Goal: Task Accomplishment & Management: Manage account settings

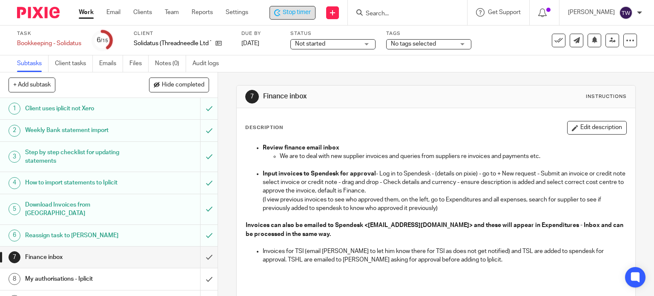
click at [278, 11] on icon at bounding box center [277, 12] width 6 height 7
click at [85, 14] on link "Work" at bounding box center [86, 12] width 15 height 9
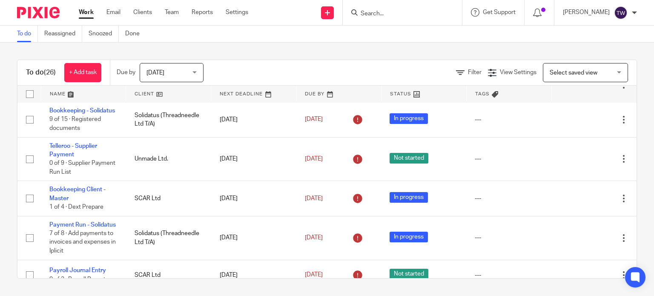
scroll to position [298, 0]
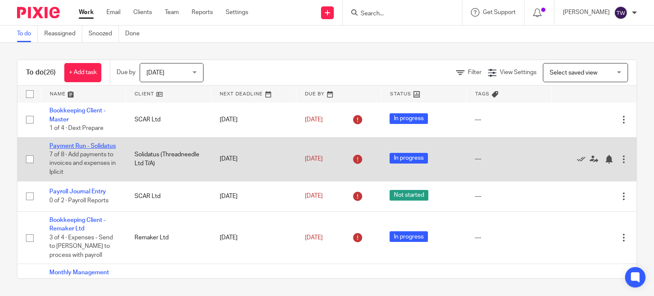
click at [76, 149] on link "Payment Run - Solidatus" at bounding box center [82, 146] width 66 height 6
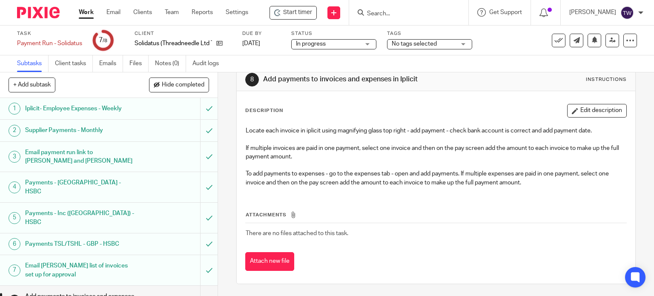
scroll to position [2, 0]
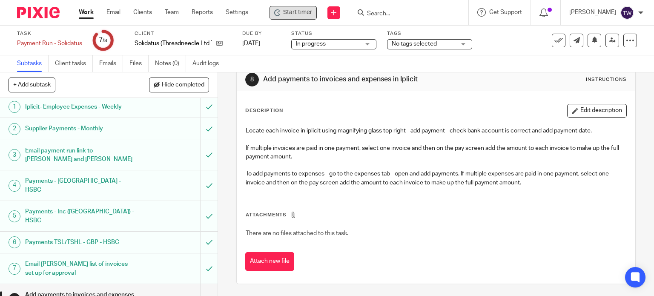
click at [316, 16] on div "Start timer" at bounding box center [292, 13] width 47 height 14
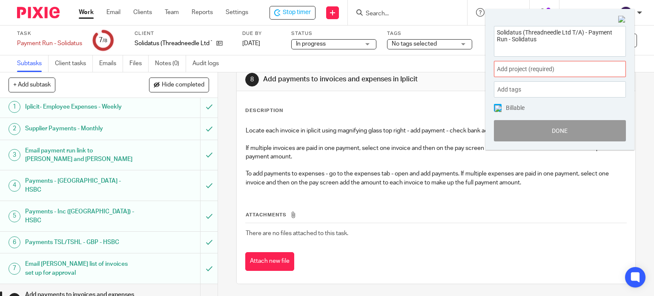
click at [523, 71] on span "Add project (required) :" at bounding box center [550, 69] width 107 height 9
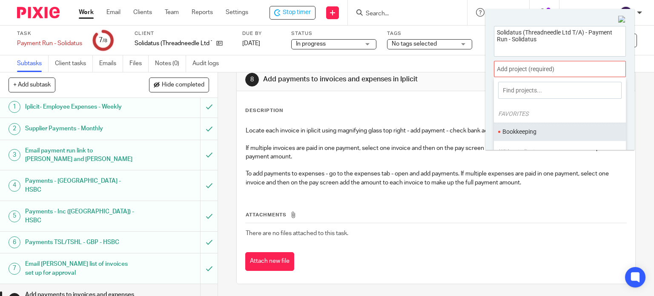
click at [525, 123] on ul "Bookkeeping" at bounding box center [560, 132] width 132 height 18
click at [531, 129] on li "Bookkeeping" at bounding box center [557, 131] width 111 height 9
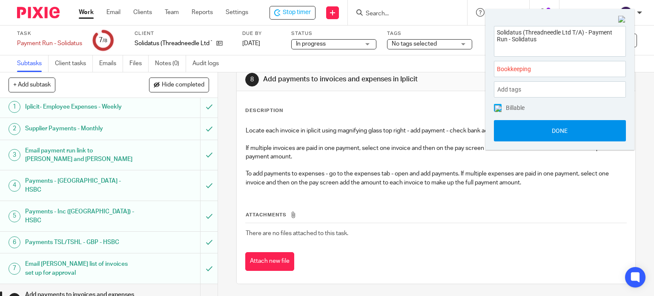
click at [538, 126] on button "Done" at bounding box center [560, 130] width 132 height 21
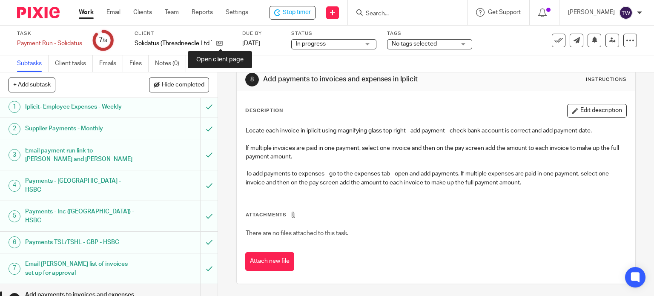
drag, startPoint x: 221, startPoint y: 44, endPoint x: 237, endPoint y: 46, distance: 16.0
click at [221, 44] on icon at bounding box center [219, 43] width 6 height 6
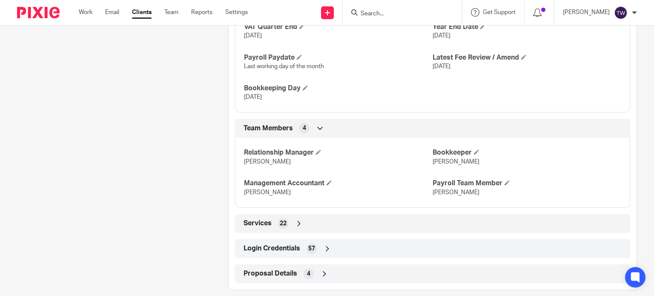
scroll to position [590, 0]
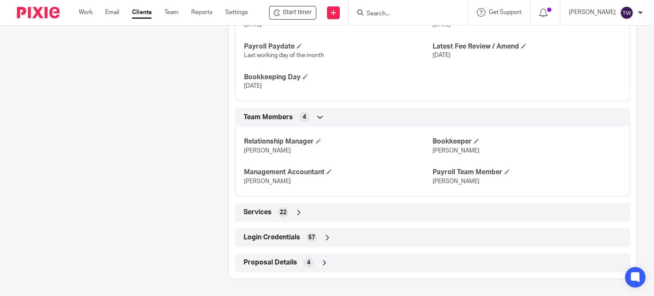
click at [302, 243] on div "Login Credentials 57" at bounding box center [432, 237] width 382 height 14
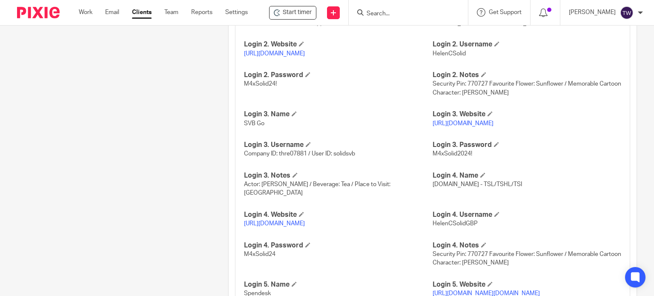
scroll to position [931, 0]
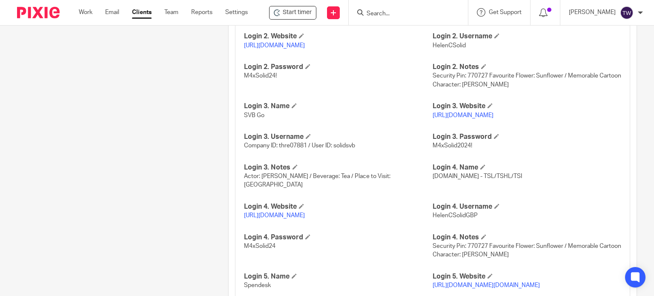
click at [305, 215] on link "https://www.hsbcnet.com/" at bounding box center [274, 215] width 61 height 6
drag, startPoint x: 473, startPoint y: 215, endPoint x: 420, endPoint y: 218, distance: 52.8
click at [471, 217] on p "HelenCSolidGBP" at bounding box center [526, 215] width 189 height 9
click at [475, 215] on p "HelenCSolidGBP" at bounding box center [526, 215] width 189 height 9
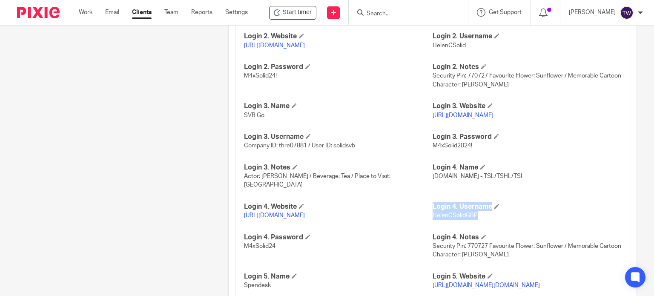
click at [478, 214] on p "HelenCSolidGBP" at bounding box center [526, 215] width 189 height 9
drag, startPoint x: 426, startPoint y: 215, endPoint x: 447, endPoint y: 216, distance: 21.3
drag, startPoint x: 465, startPoint y: 215, endPoint x: 475, endPoint y: 215, distance: 9.4
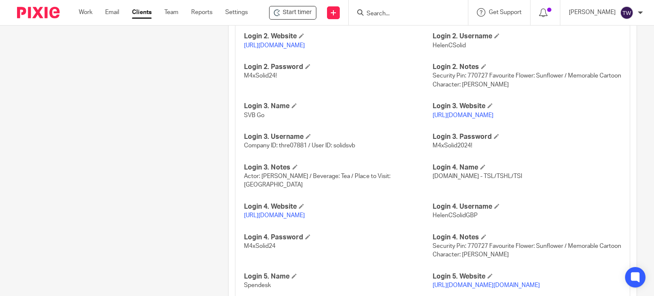
click at [468, 215] on span "HelenCSolidGBP" at bounding box center [454, 215] width 45 height 6
drag, startPoint x: 477, startPoint y: 214, endPoint x: 428, endPoint y: 219, distance: 48.8
copy span "HelenCSolidGBP"
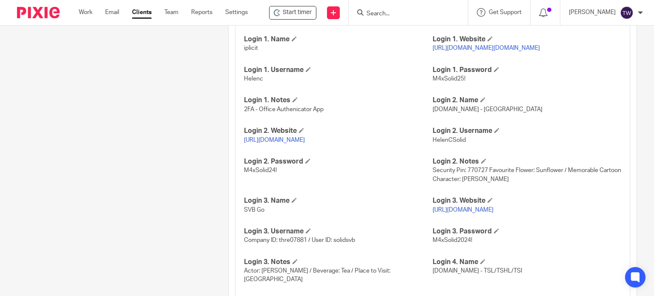
scroll to position [718, 0]
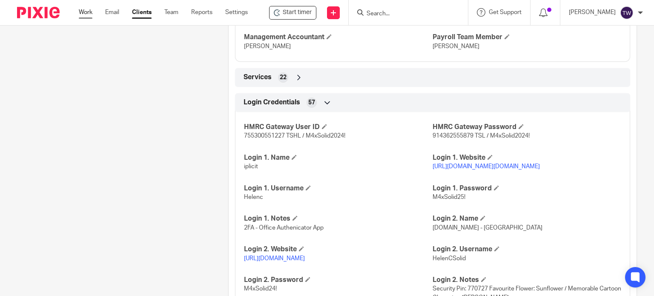
click at [80, 15] on link "Work" at bounding box center [86, 12] width 14 height 9
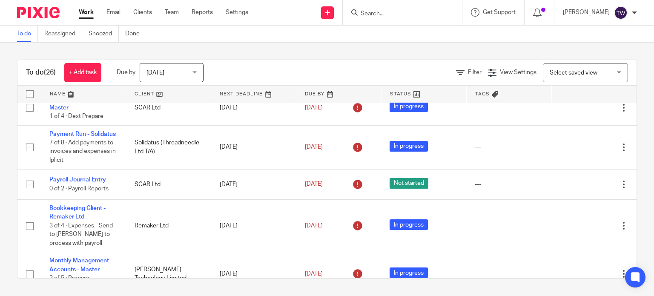
scroll to position [303, 0]
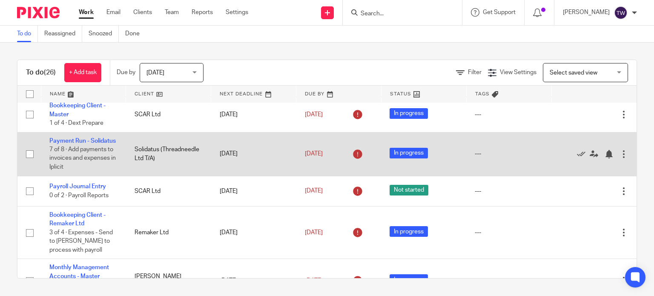
click at [74, 154] on td "Payment Run - Solidatus 7 of 8 · Add payments to invoices and expenses in Iplic…" at bounding box center [83, 154] width 85 height 44
click at [76, 144] on link "Payment Run - Solidatus" at bounding box center [82, 141] width 66 height 6
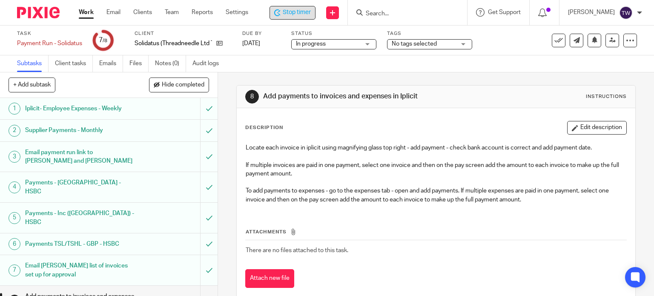
click at [295, 15] on span "Stop timer" at bounding box center [297, 12] width 28 height 9
click at [199, 286] on input "submit" at bounding box center [108, 301] width 217 height 30
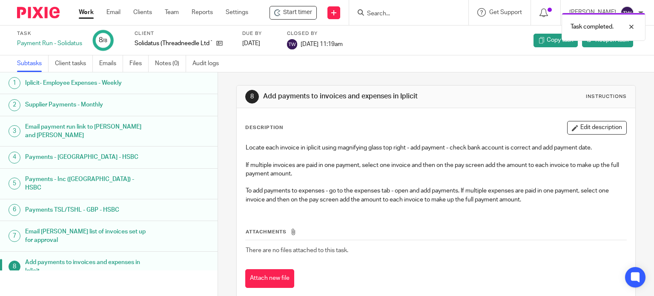
click at [82, 11] on link "Work" at bounding box center [86, 12] width 15 height 9
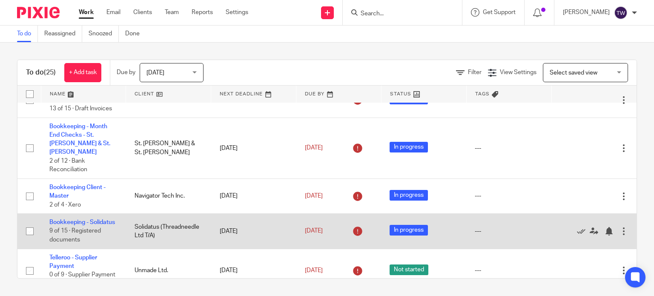
scroll to position [170, 0]
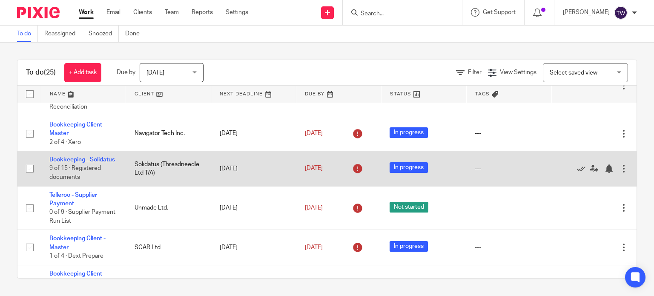
click at [82, 162] on link "Bookkeeping - Solidatus" at bounding box center [82, 160] width 66 height 6
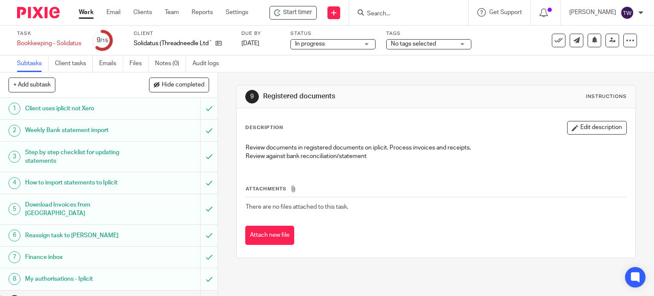
scroll to position [128, 0]
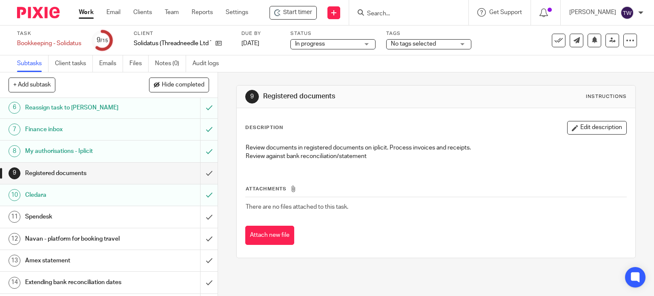
click at [149, 255] on div "Amex statement" at bounding box center [108, 260] width 166 height 13
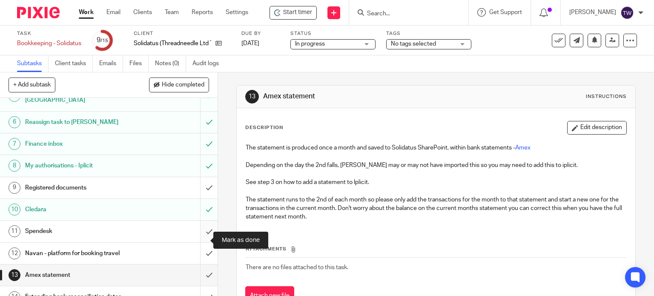
scroll to position [95, 0]
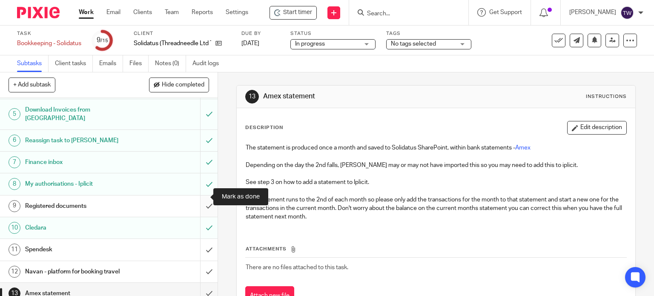
click at [202, 195] on input "submit" at bounding box center [108, 205] width 217 height 21
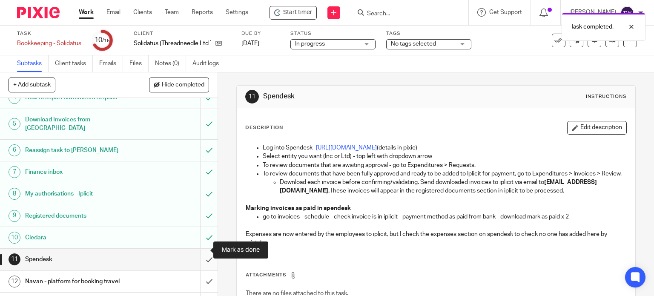
scroll to position [128, 0]
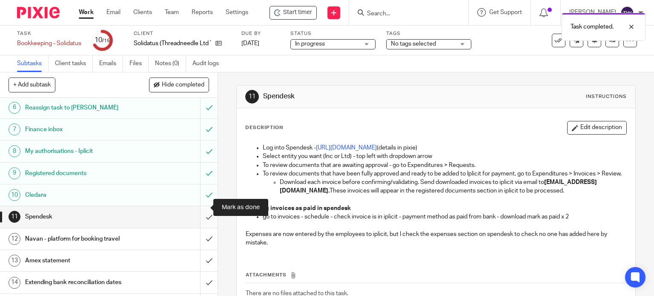
click at [200, 210] on input "submit" at bounding box center [108, 216] width 217 height 21
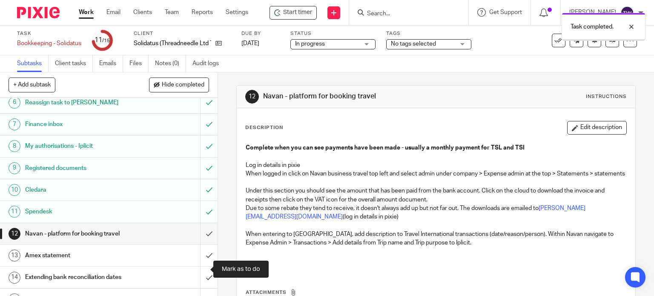
scroll to position [137, 0]
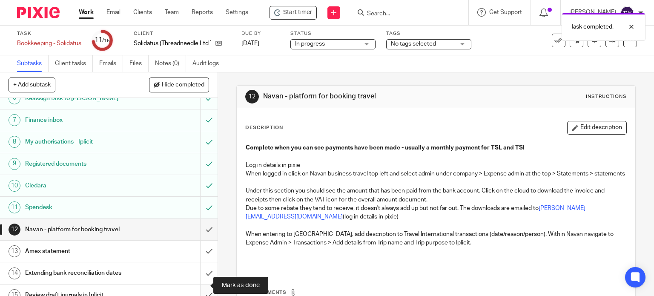
click at [200, 284] on input "submit" at bounding box center [108, 294] width 217 height 21
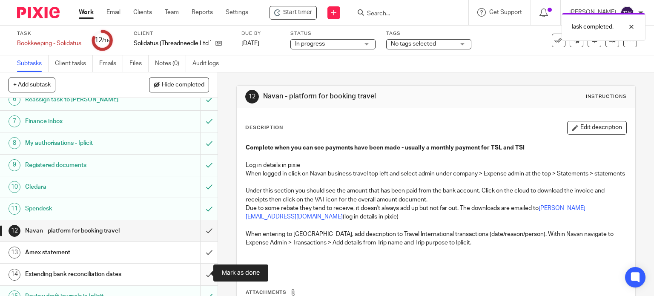
scroll to position [137, 0]
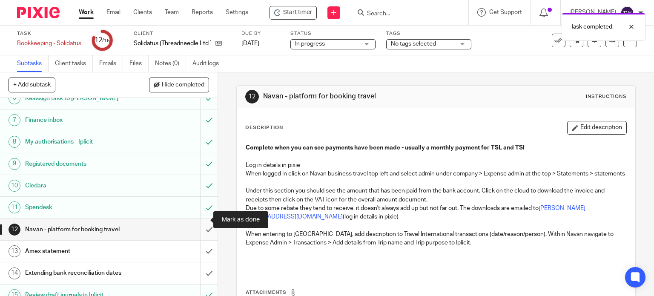
click at [201, 219] on input "submit" at bounding box center [108, 229] width 217 height 21
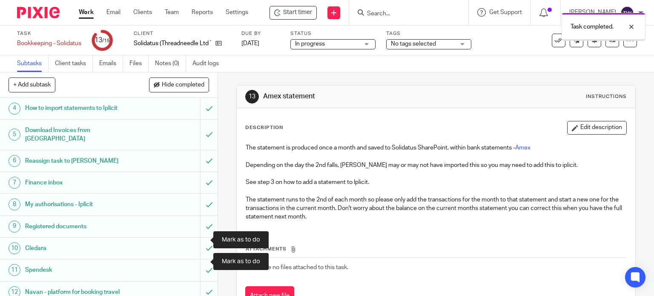
scroll to position [137, 0]
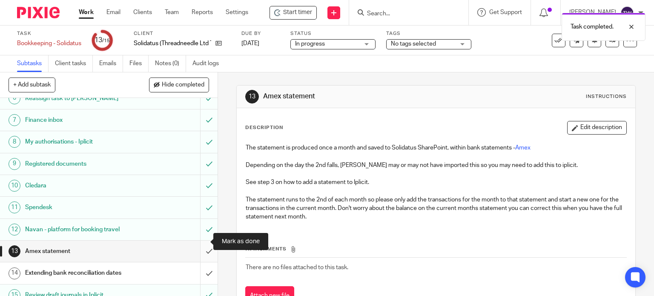
click at [202, 240] on input "submit" at bounding box center [108, 250] width 217 height 21
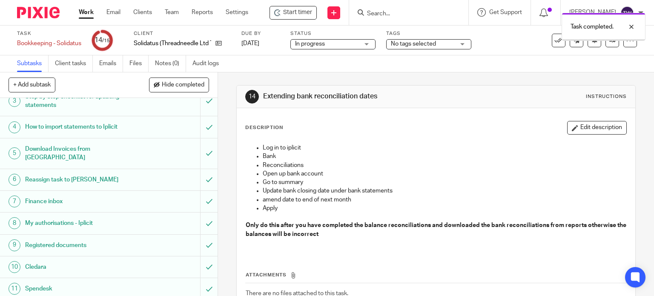
scroll to position [137, 0]
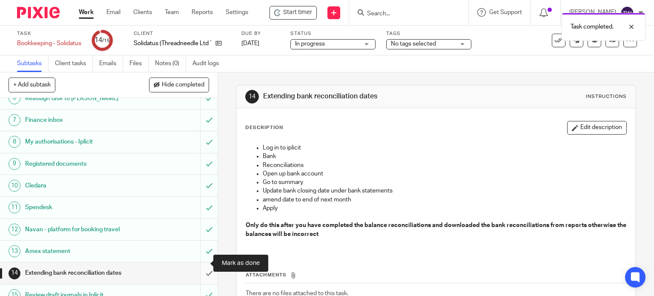
click at [202, 262] on input "submit" at bounding box center [108, 272] width 217 height 21
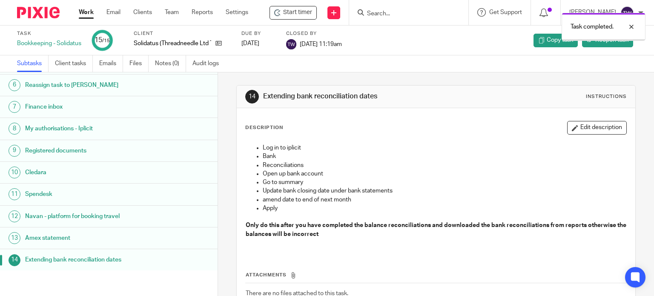
scroll to position [137, 0]
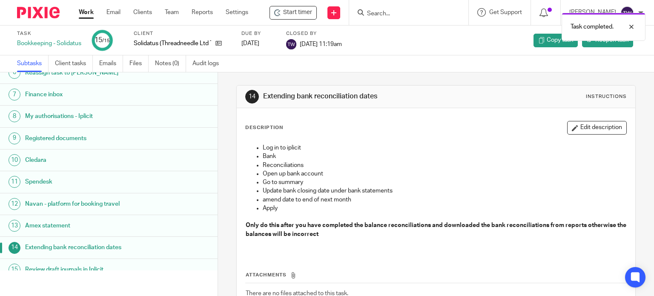
click at [92, 14] on link "Work" at bounding box center [86, 12] width 15 height 9
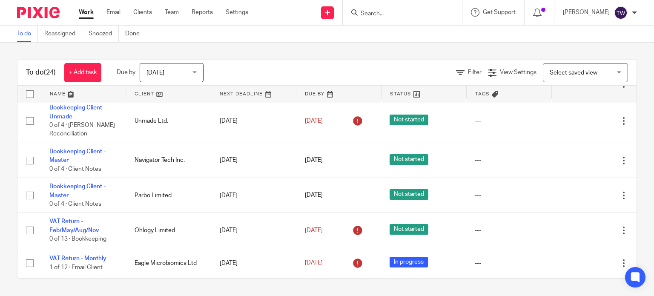
scroll to position [845, 0]
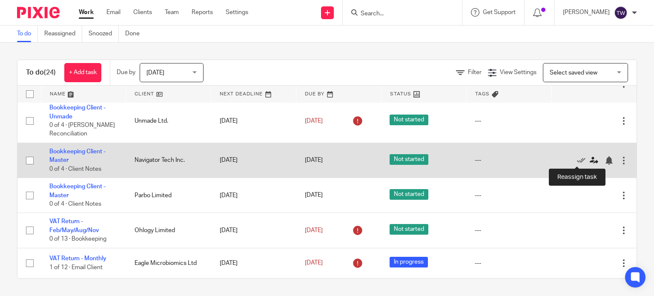
click at [589, 157] on icon at bounding box center [593, 160] width 9 height 9
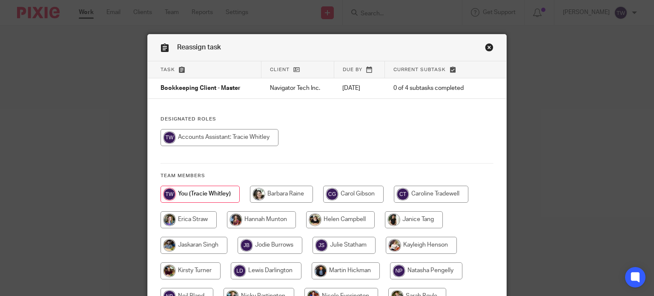
click at [203, 243] on input "radio" at bounding box center [193, 245] width 67 height 17
radio input "true"
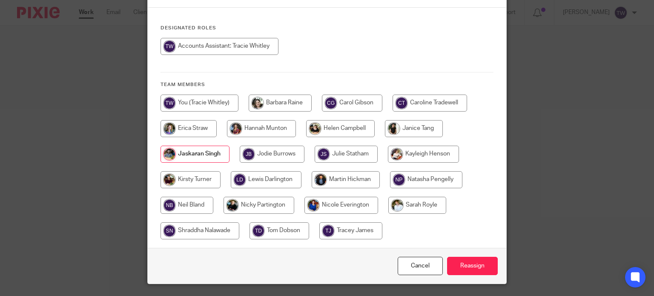
scroll to position [112, 0]
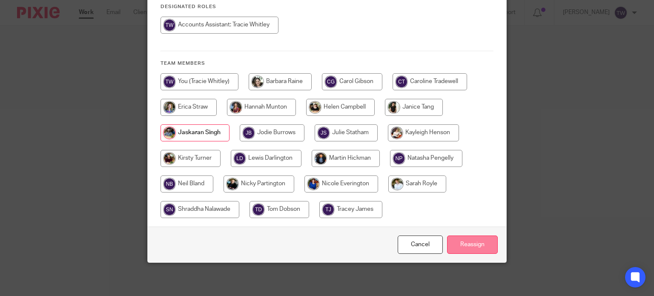
click at [482, 244] on input "Reassign" at bounding box center [472, 244] width 51 height 18
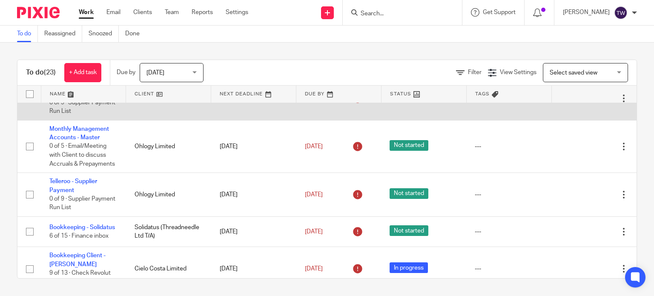
scroll to position [555, 0]
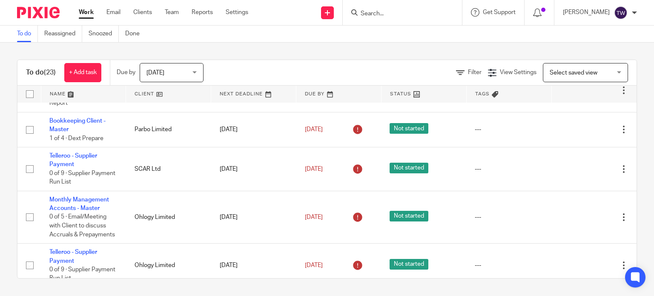
click at [386, 17] on input "Search" at bounding box center [398, 14] width 77 height 8
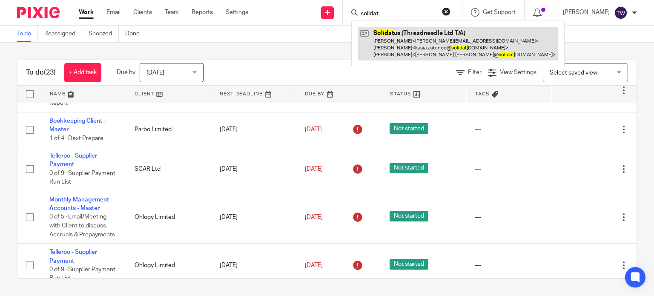
type input "solidat"
click at [455, 41] on link at bounding box center [458, 44] width 200 height 34
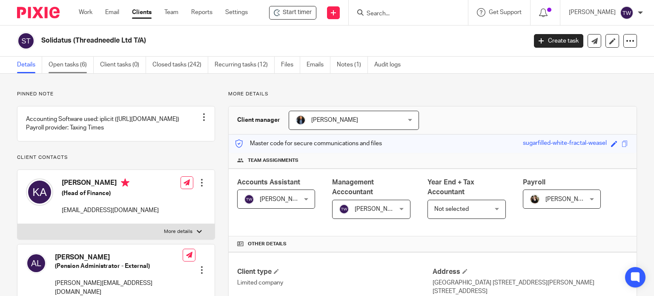
drag, startPoint x: 66, startPoint y: 66, endPoint x: 73, endPoint y: 66, distance: 6.4
click at [68, 66] on link "Open tasks (6)" at bounding box center [71, 65] width 45 height 17
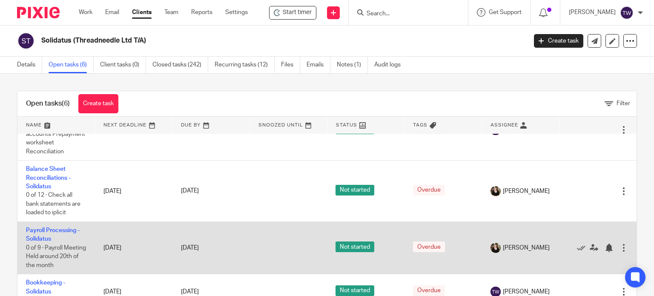
scroll to position [30, 0]
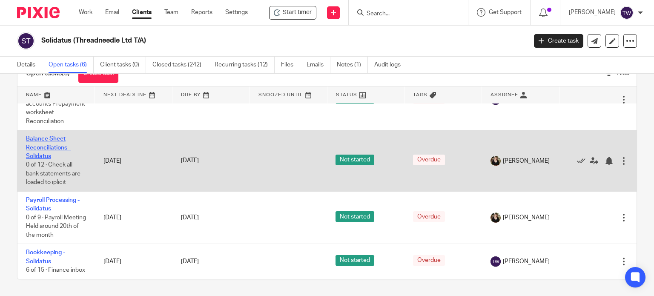
click at [57, 137] on link "Balance Sheet Reconciliations - Solidatus" at bounding box center [48, 147] width 45 height 23
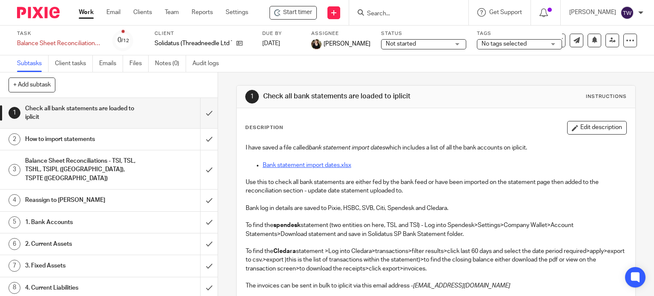
click at [329, 164] on link "Bank statement import dates.xlsx" at bounding box center [307, 165] width 89 height 6
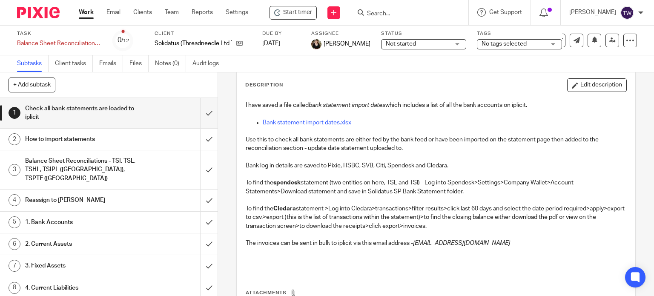
click at [139, 165] on div "Balance Sheet Reconciliations - TSI, TSL, TSHL, TSIPL ([GEOGRAPHIC_DATA]), TSPT…" at bounding box center [108, 169] width 166 height 30
